Goal: Task Accomplishment & Management: Use online tool/utility

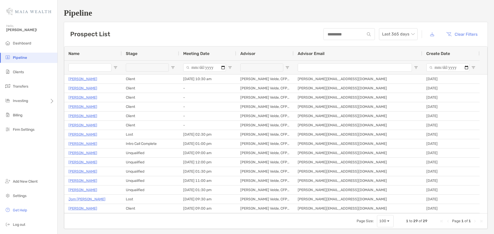
click at [88, 66] on input "Name Filter Input" at bounding box center [89, 68] width 43 height 8
type input "*****"
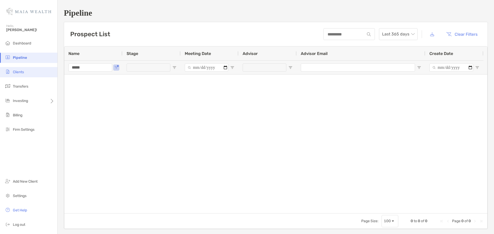
click at [20, 69] on li "Clients" at bounding box center [28, 72] width 57 height 10
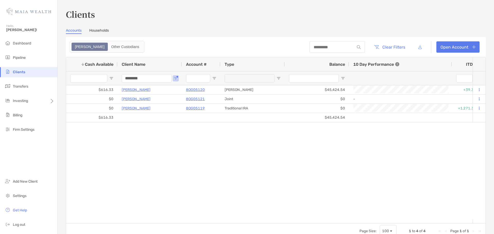
click at [127, 80] on input "********" at bounding box center [147, 78] width 50 height 8
type input "*****"
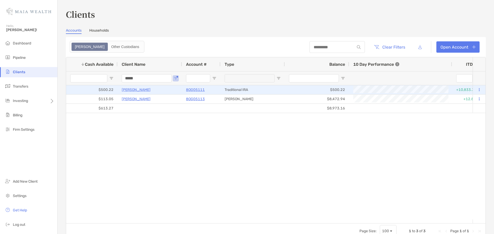
click at [128, 90] on p "[PERSON_NAME]" at bounding box center [136, 90] width 29 height 6
click at [191, 92] on p "8OG05111" at bounding box center [195, 90] width 19 height 6
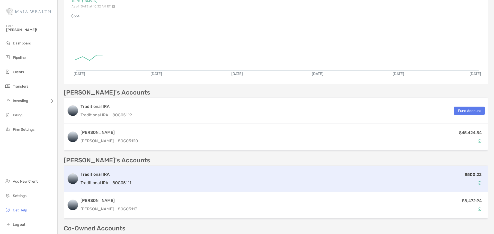
scroll to position [103, 0]
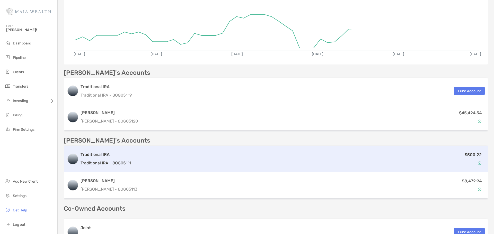
click at [158, 156] on div "$500.22" at bounding box center [308, 159] width 351 height 15
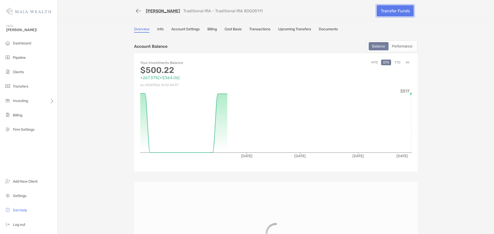
click at [385, 13] on link "Transfer Funds" at bounding box center [395, 10] width 37 height 11
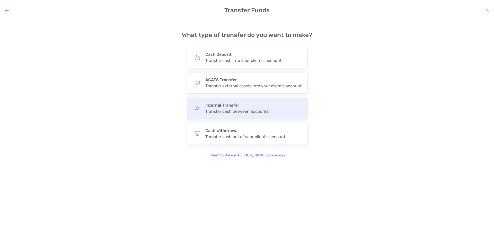
click at [243, 108] on div "Internal Transfer Transfer cash between accounts." at bounding box center [237, 108] width 64 height 11
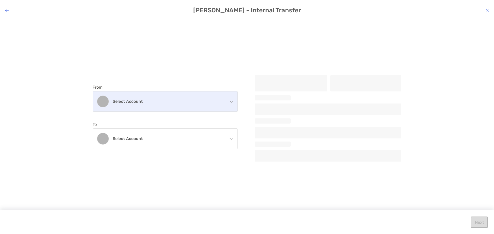
click at [185, 101] on h4 "Select account" at bounding box center [168, 101] width 111 height 5
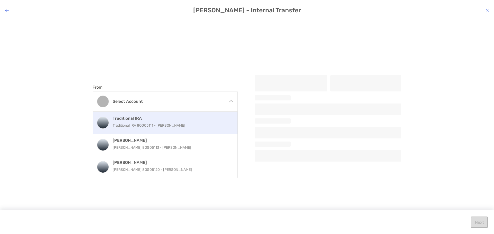
click at [165, 124] on p "Traditional IRA 8OG05111 - [PERSON_NAME]" at bounding box center [171, 125] width 116 height 6
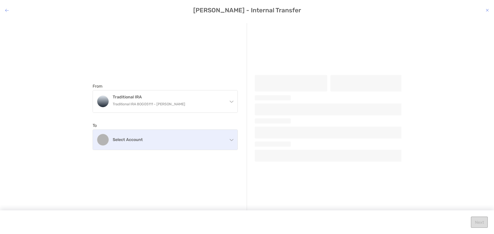
drag, startPoint x: 175, startPoint y: 136, endPoint x: 174, endPoint y: 146, distance: 10.6
click at [175, 137] on div "Select account" at bounding box center [165, 140] width 145 height 20
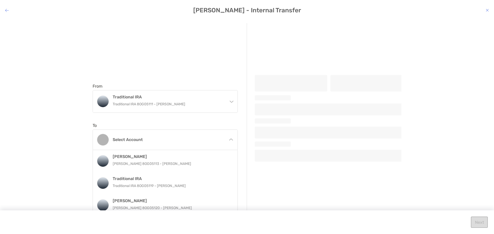
click at [165, 164] on p "[PERSON_NAME] 8OG05113 - [PERSON_NAME]" at bounding box center [171, 164] width 116 height 6
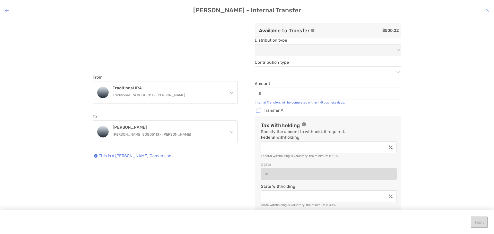
type input "******"
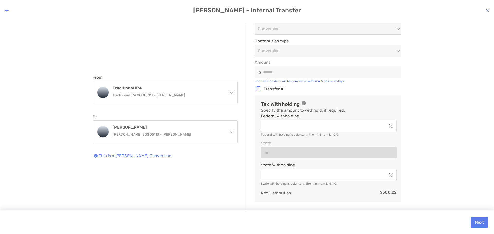
scroll to position [34, 0]
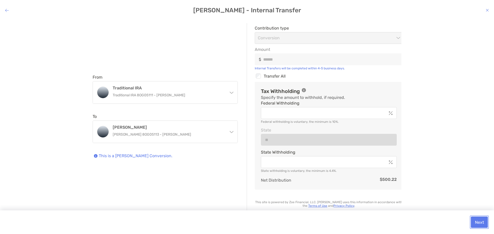
click at [473, 219] on button "Next" at bounding box center [479, 222] width 17 height 11
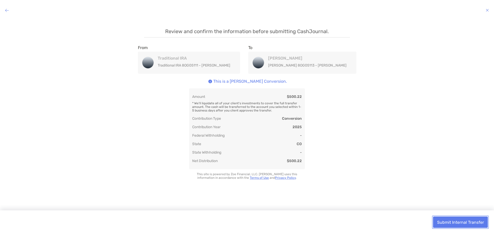
click at [473, 224] on button "Submit Internal Transfer" at bounding box center [460, 222] width 55 height 11
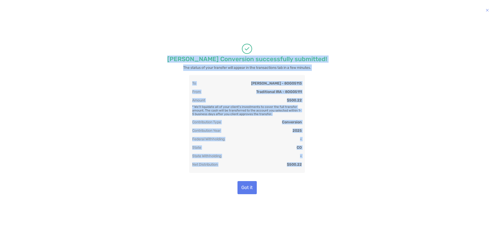
drag, startPoint x: 184, startPoint y: 58, endPoint x: 303, endPoint y: 154, distance: 152.2
click at [315, 173] on div "[PERSON_NAME] Conversion successfully submitted! The status of your transfer wi…" at bounding box center [247, 119] width 206 height 192
copy div "[PERSON_NAME] Conversion successfully submitted! The status of your transfer wi…"
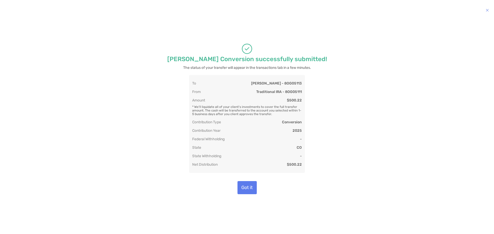
drag, startPoint x: 301, startPoint y: 187, endPoint x: 298, endPoint y: 175, distance: 11.9
click at [301, 186] on div "Got it" at bounding box center [247, 187] width 206 height 13
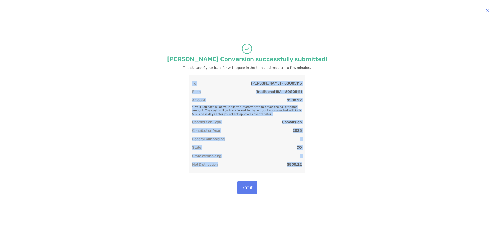
drag, startPoint x: 302, startPoint y: 165, endPoint x: 181, endPoint y: 85, distance: 144.3
click at [179, 86] on div "To [PERSON_NAME] - 8OG05113 From Traditional IRA - 8OG05111 Amount $500.22 * We…" at bounding box center [247, 125] width 206 height 101
copy div "To [PERSON_NAME] - 8OG05113 From Traditional IRA - 8OG05111 Amount $500.22 * We…"
drag, startPoint x: 265, startPoint y: 191, endPoint x: 262, endPoint y: 189, distance: 2.8
click at [265, 191] on div "Got it" at bounding box center [247, 187] width 206 height 13
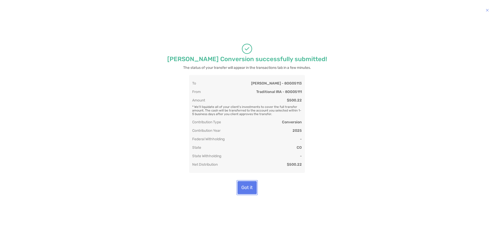
click at [253, 185] on button "Got it" at bounding box center [246, 187] width 19 height 13
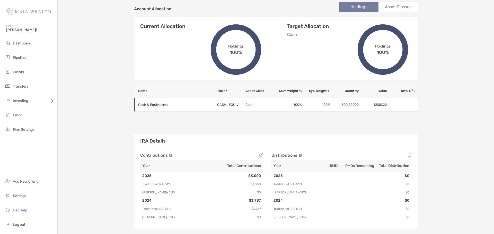
scroll to position [228, 0]
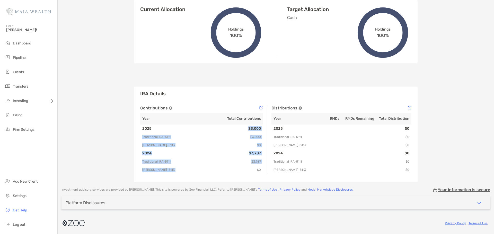
drag, startPoint x: 223, startPoint y: 131, endPoint x: 240, endPoint y: 168, distance: 40.9
click at [240, 167] on tbody "2025 $3,000 Traditional IRA - 5111 $3,000 [PERSON_NAME] - 5113 $0 2024 $3,787 T…" at bounding box center [201, 149] width 123 height 49
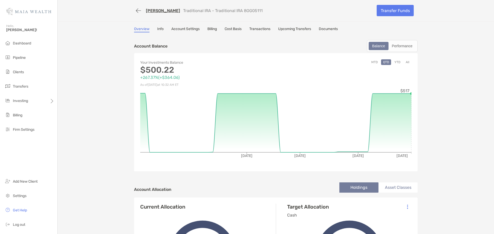
scroll to position [0, 0]
click at [135, 13] on button "button" at bounding box center [138, 11] width 9 height 10
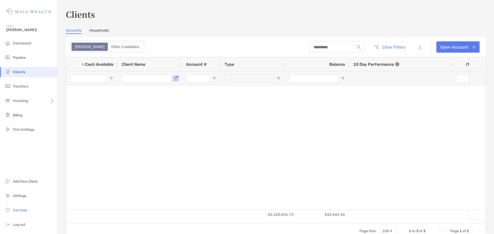
type input "*****"
